Goal: Information Seeking & Learning: Learn about a topic

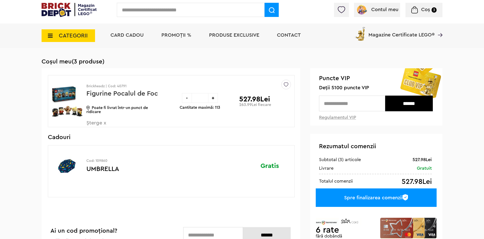
click at [205, 16] on input "text" at bounding box center [191, 10] width 148 height 14
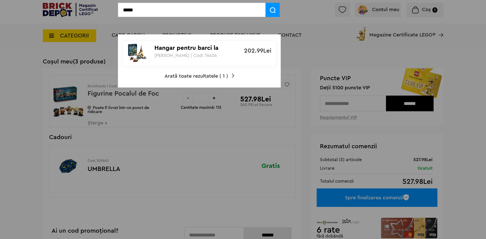
type input "*****"
click at [165, 48] on p "Hangar pentru barci la [GEOGRAPHIC_DATA]" at bounding box center [196, 48] width 85 height 7
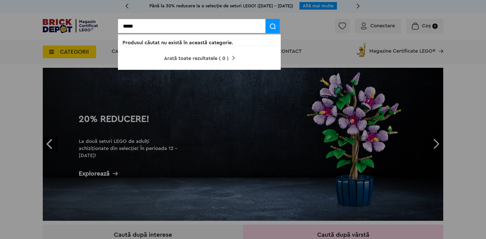
type input "*****"
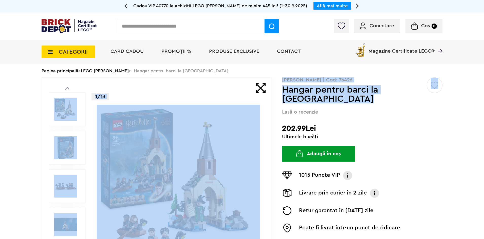
drag, startPoint x: 316, startPoint y: 101, endPoint x: 282, endPoint y: 88, distance: 36.5
click at [278, 88] on div "Prev Next 1/13 Creează o listă nouă Harry Potter | Cod: 76426 Hangar pentru bar…" at bounding box center [242, 186] width 401 height 218
click at [326, 100] on h1 "Hangar pentru barci la [GEOGRAPHIC_DATA]" at bounding box center [354, 94] width 144 height 18
click at [327, 100] on h1 "Hangar pentru barci la [GEOGRAPHIC_DATA]" at bounding box center [354, 94] width 144 height 18
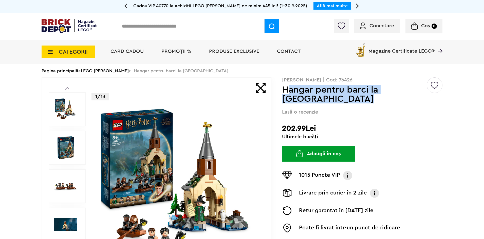
drag, startPoint x: 323, startPoint y: 100, endPoint x: 287, endPoint y: 94, distance: 35.9
click at [287, 94] on h1 "Hangar pentru barci la [GEOGRAPHIC_DATA]" at bounding box center [354, 94] width 144 height 18
click at [333, 95] on h1 "Hangar pentru barci la Castelul Hogwarts" at bounding box center [354, 94] width 144 height 18
drag, startPoint x: 329, startPoint y: 101, endPoint x: 283, endPoint y: 93, distance: 47.1
click at [283, 93] on h1 "Hangar pentru barci la Castelul Hogwarts" at bounding box center [354, 94] width 144 height 18
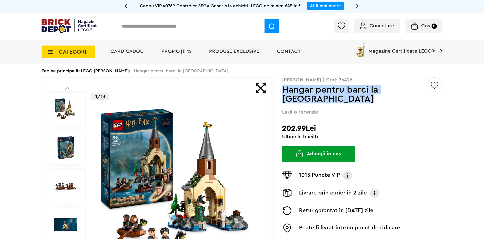
copy h1 "Hangar pentru barci la Castelul Hogwarts"
click at [143, 27] on input "text" at bounding box center [191, 26] width 148 height 14
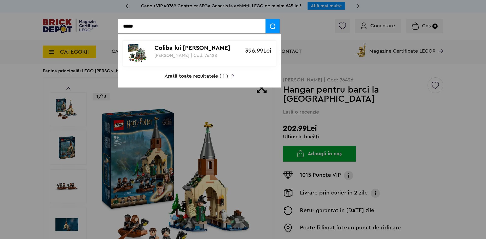
type input "*****"
click at [183, 52] on p "Coliba lui Hagrid" at bounding box center [196, 48] width 85 height 7
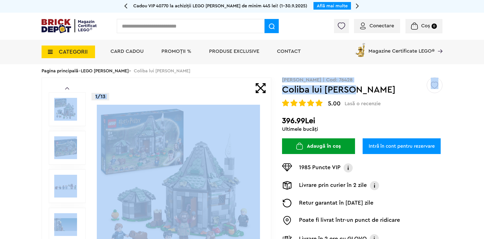
drag, startPoint x: 335, startPoint y: 90, endPoint x: 281, endPoint y: 90, distance: 53.4
click at [281, 90] on div "Prev Next 1/13 Creează o listă nouă Harry Potter | Cod: 76428 Coliba lui Hagrid…" at bounding box center [242, 186] width 401 height 218
click at [364, 94] on h1 "Coliba lui Hagrid" at bounding box center [354, 89] width 144 height 9
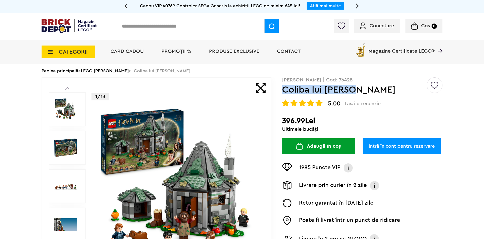
drag, startPoint x: 355, startPoint y: 91, endPoint x: 283, endPoint y: 95, distance: 71.8
click at [283, 94] on h1 "Coliba lui Hagrid" at bounding box center [354, 89] width 144 height 9
copy h1 "Coliba lui Hagrid"
click at [146, 30] on input "text" at bounding box center [191, 26] width 148 height 14
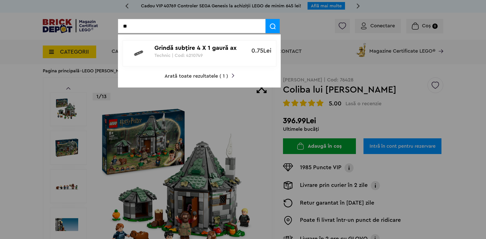
type input "*"
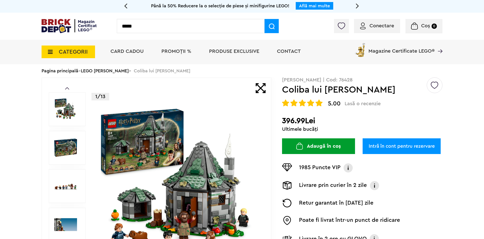
type input "*****"
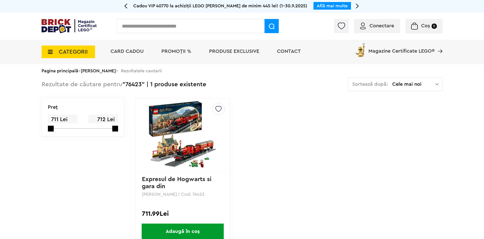
click at [191, 145] on img at bounding box center [182, 135] width 71 height 71
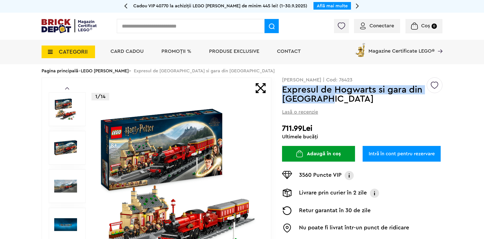
drag, startPoint x: 284, startPoint y: 90, endPoint x: 339, endPoint y: 99, distance: 55.8
click at [339, 99] on h1 "Expresul de Hogwarts si gara din Hogsmeade" at bounding box center [354, 94] width 144 height 18
drag, startPoint x: 314, startPoint y: 99, endPoint x: 327, endPoint y: 101, distance: 13.3
click at [327, 101] on h1 "Expresul de Hogwarts si gara din [GEOGRAPHIC_DATA]" at bounding box center [354, 94] width 144 height 18
drag, startPoint x: 290, startPoint y: 90, endPoint x: 339, endPoint y: 99, distance: 49.0
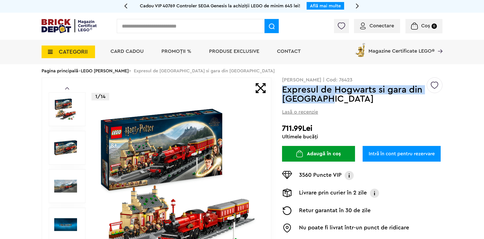
click at [345, 99] on h1 "Expresul de Hogwarts si gara din [GEOGRAPHIC_DATA]" at bounding box center [354, 94] width 144 height 18
copy h1 "Expresul de Hogwarts si gara din Hogsmeade"
click at [321, 101] on h1 "Expresul de Hogwarts si gara din Hogsmeade" at bounding box center [354, 94] width 144 height 18
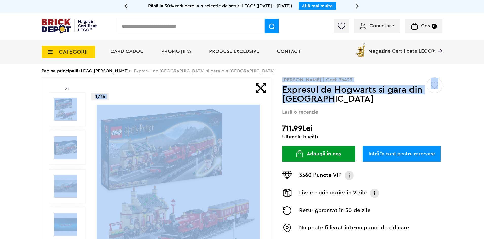
drag, startPoint x: 334, startPoint y: 100, endPoint x: 281, endPoint y: 87, distance: 54.9
click at [281, 87] on div "Prev Next 1/14 Creează o listă nouă Harry Potter | Cod: 76423 Expresul de Hogwa…" at bounding box center [242, 186] width 401 height 218
click at [333, 87] on h1 "Expresul de Hogwarts si gara din Hogsmeade" at bounding box center [354, 94] width 144 height 18
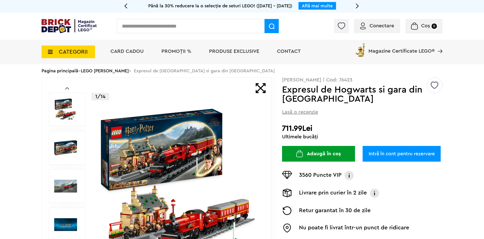
click at [329, 98] on h1 "Expresul de Hogwarts si gara din Hogsmeade" at bounding box center [354, 94] width 144 height 18
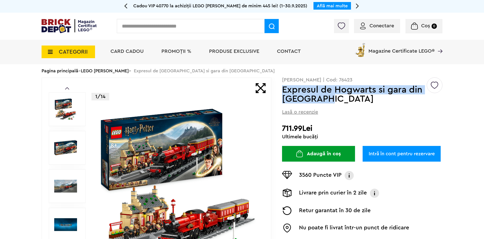
drag, startPoint x: 335, startPoint y: 98, endPoint x: 282, endPoint y: 89, distance: 53.9
click at [282, 89] on h1 "Expresul de Hogwarts si gara din Hogsmeade" at bounding box center [354, 94] width 144 height 18
copy h1 "Expresul de Hogwarts si gara din Hogsmeade"
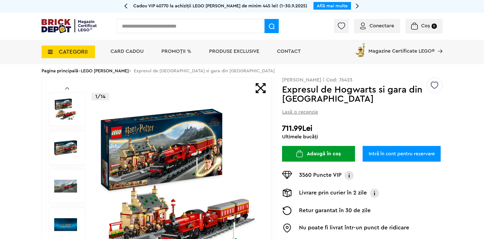
click at [133, 24] on input "text" at bounding box center [191, 26] width 148 height 14
type input "*****"
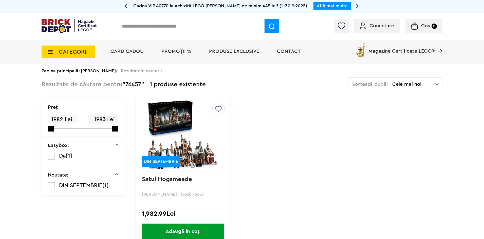
click at [196, 138] on img at bounding box center [182, 135] width 71 height 71
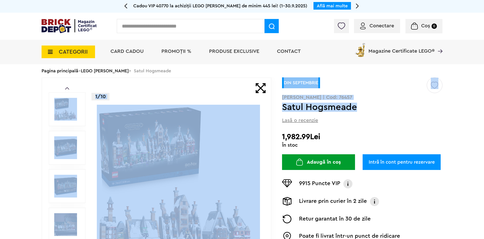
drag, startPoint x: 364, startPoint y: 111, endPoint x: 277, endPoint y: 114, distance: 87.9
click at [277, 114] on div "Prev Next 1/10 Creează o listă nouă DIN SEPTEMBRIE Harry Potter | Cod: 76457 Sa…" at bounding box center [242, 186] width 401 height 218
click at [356, 109] on h1 "Satul Hogsmeade" at bounding box center [354, 107] width 144 height 9
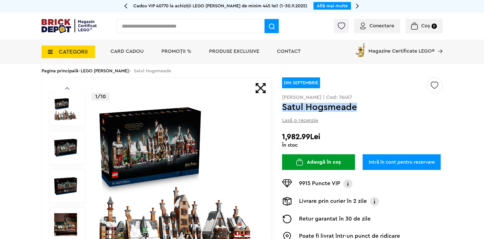
drag, startPoint x: 365, startPoint y: 110, endPoint x: 284, endPoint y: 107, distance: 80.3
click at [284, 107] on h1 "Satul Hogsmeade" at bounding box center [354, 107] width 144 height 9
copy h1 "Satul Hogsmeade"
click at [63, 22] on img at bounding box center [69, 26] width 55 height 14
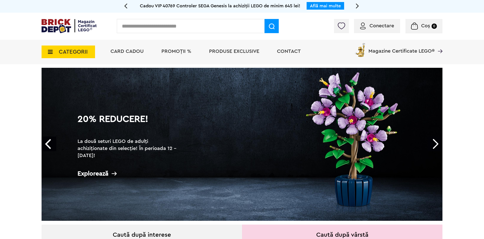
click at [142, 29] on input "text" at bounding box center [191, 26] width 148 height 14
click at [49, 56] on span "CATEGORII" at bounding box center [68, 52] width 53 height 13
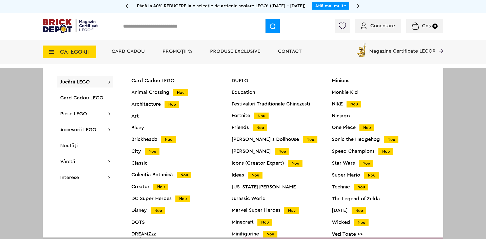
click at [53, 18] on div "Conectare Coș 0" at bounding box center [243, 26] width 486 height 27
click at [57, 23] on img at bounding box center [70, 26] width 55 height 14
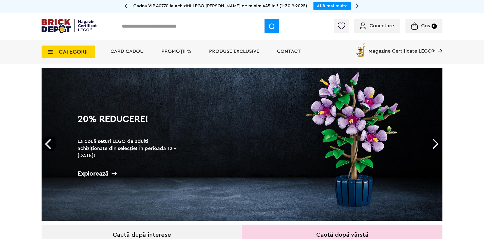
click at [51, 57] on span "CATEGORII" at bounding box center [68, 52] width 53 height 13
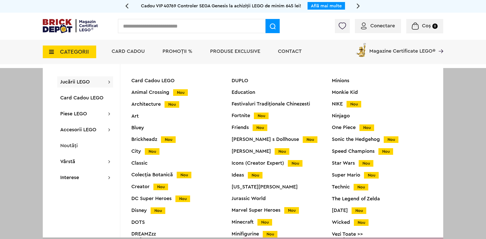
click at [50, 52] on icon at bounding box center [50, 52] width 8 height 6
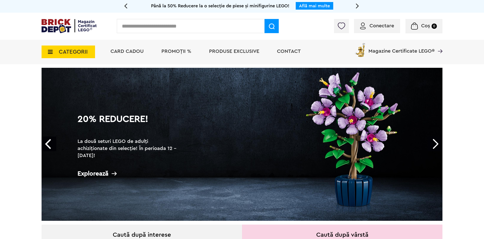
click at [41, 52] on div "CATEGORII Jucării LEGO Card Cadou LEGO Animal Crossing Nou Architecture Nou Art…" at bounding box center [242, 52] width 484 height 25
click at [48, 52] on icon at bounding box center [49, 52] width 8 height 6
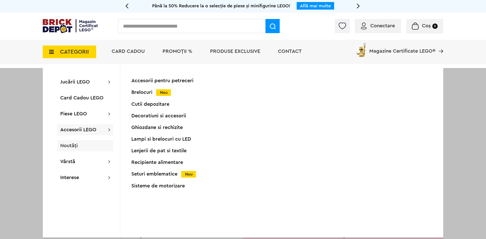
click at [72, 143] on span "Noutăți" at bounding box center [68, 145] width 17 height 5
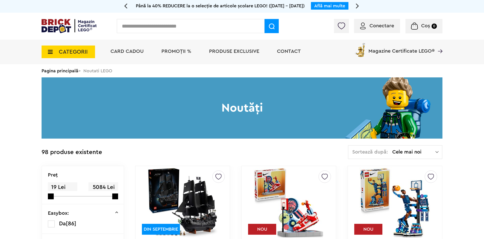
click at [140, 28] on input "text" at bounding box center [191, 26] width 148 height 14
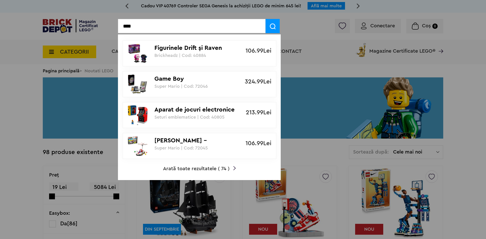
type input "****"
click at [168, 78] on p "Game Boy" at bounding box center [196, 78] width 85 height 7
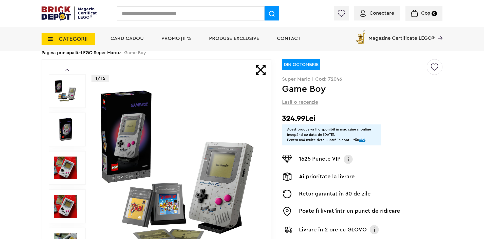
scroll to position [25, 0]
